Goal: Task Accomplishment & Management: Manage account settings

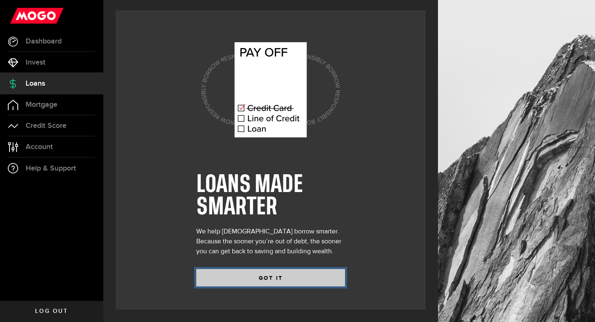
click at [291, 280] on button "GOT IT" at bounding box center [270, 277] width 149 height 17
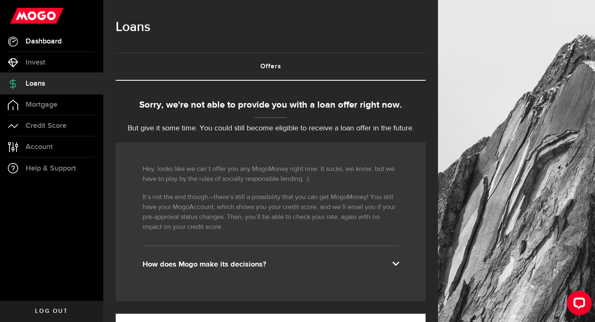
click at [54, 48] on link "Dashboard" at bounding box center [51, 41] width 103 height 21
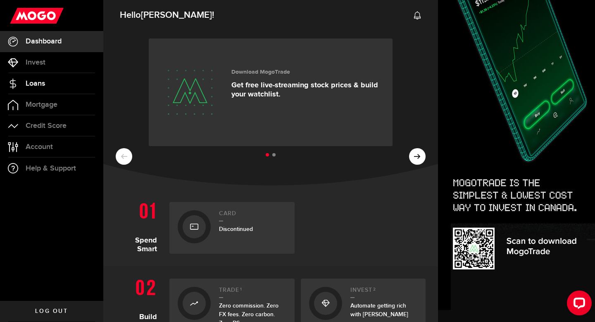
click at [60, 88] on link "Loans" at bounding box center [51, 83] width 103 height 21
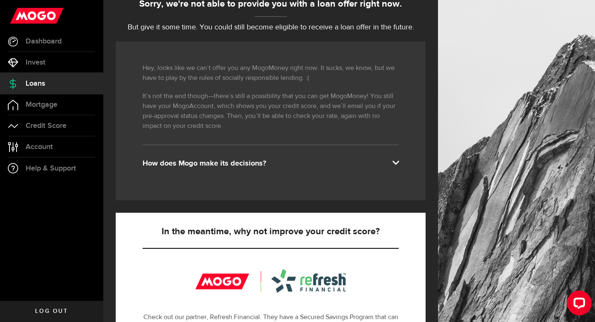
scroll to position [110, 0]
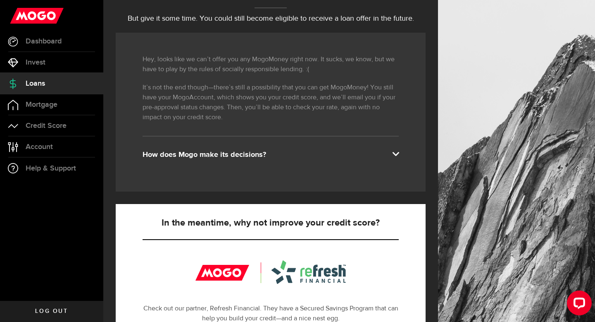
click at [225, 151] on div "How does Mogo make its decisions?" at bounding box center [271, 155] width 256 height 10
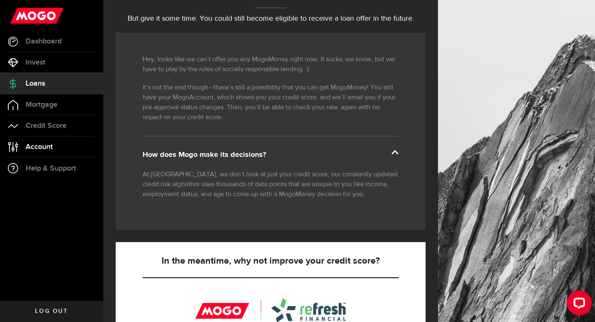
click at [42, 152] on link "Account Compte" at bounding box center [51, 146] width 103 height 21
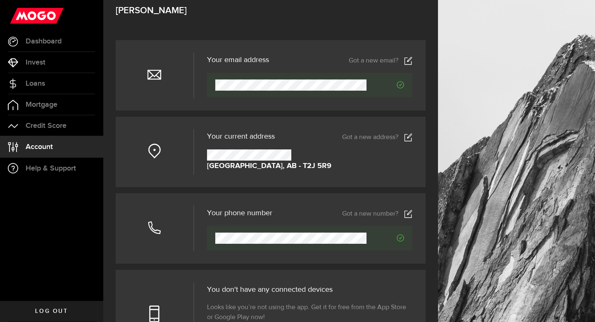
scroll to position [77, 0]
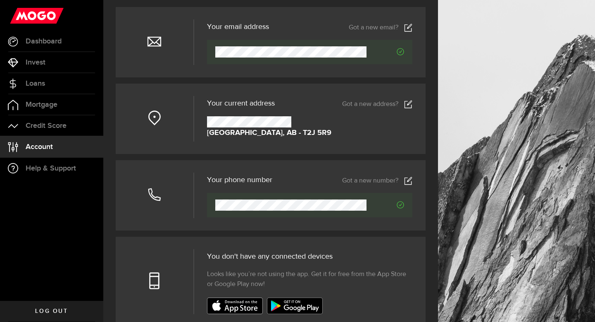
click at [406, 175] on header "Your phone number Got a new number?" at bounding box center [310, 181] width 206 height 12
click at [409, 177] on icon at bounding box center [408, 181] width 8 height 8
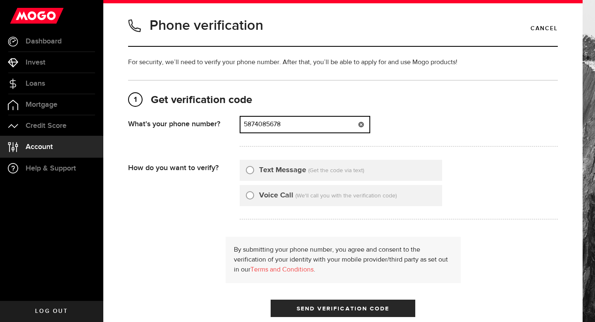
click at [341, 120] on input "5874085678" at bounding box center [305, 125] width 129 height 16
type input "5874085678"
click at [366, 124] on div at bounding box center [361, 125] width 17 height 16
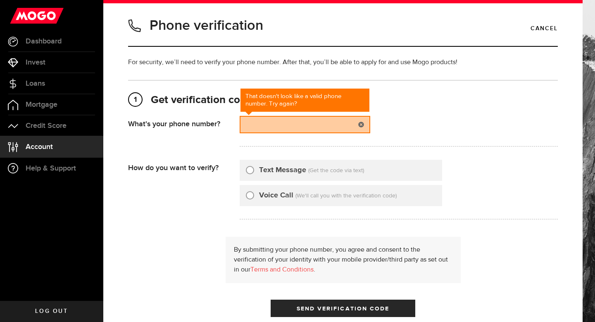
click at [68, 317] on link "Log out" at bounding box center [51, 311] width 103 height 21
